Goal: Task Accomplishment & Management: Complete application form

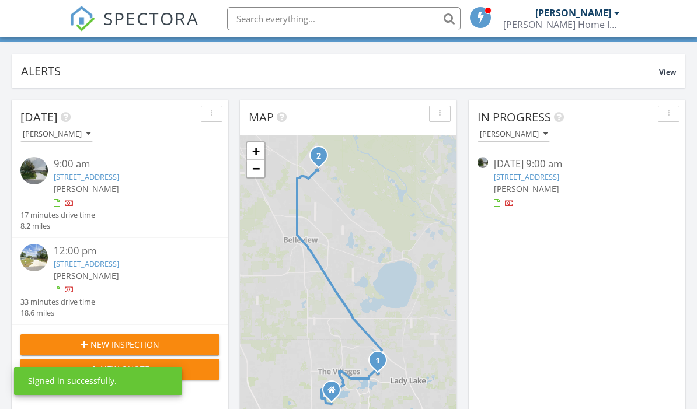
scroll to position [77, 0]
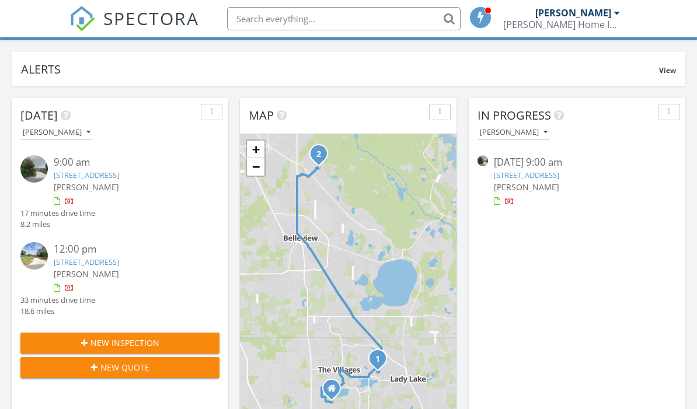
click at [181, 341] on div "New Inspection" at bounding box center [120, 343] width 180 height 12
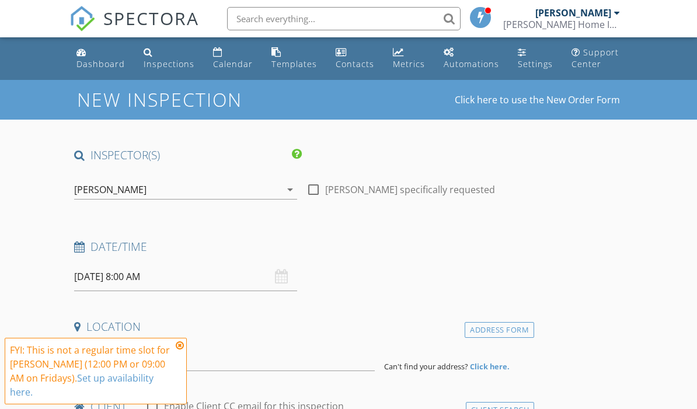
click at [549, 98] on link "Click here to use the New Order Form" at bounding box center [536, 99] width 165 height 9
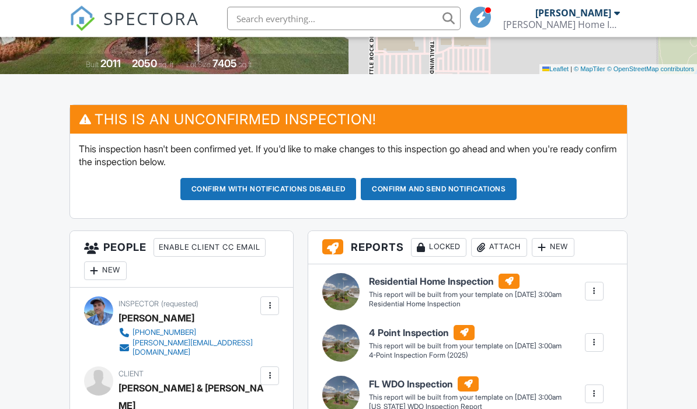
scroll to position [251, 0]
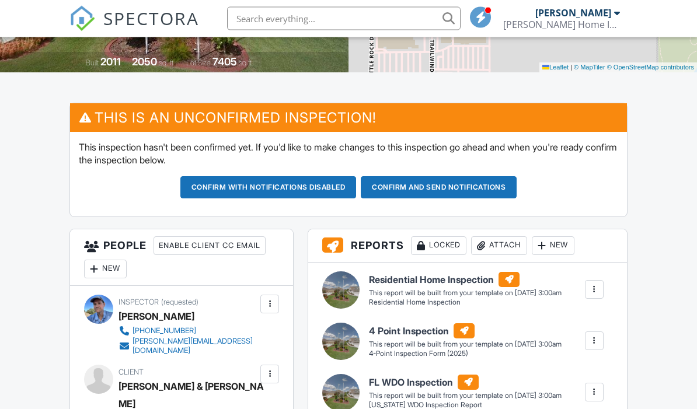
click at [356, 191] on button "Confirm and send notifications" at bounding box center [268, 188] width 176 height 22
